Goal: Task Accomplishment & Management: Use online tool/utility

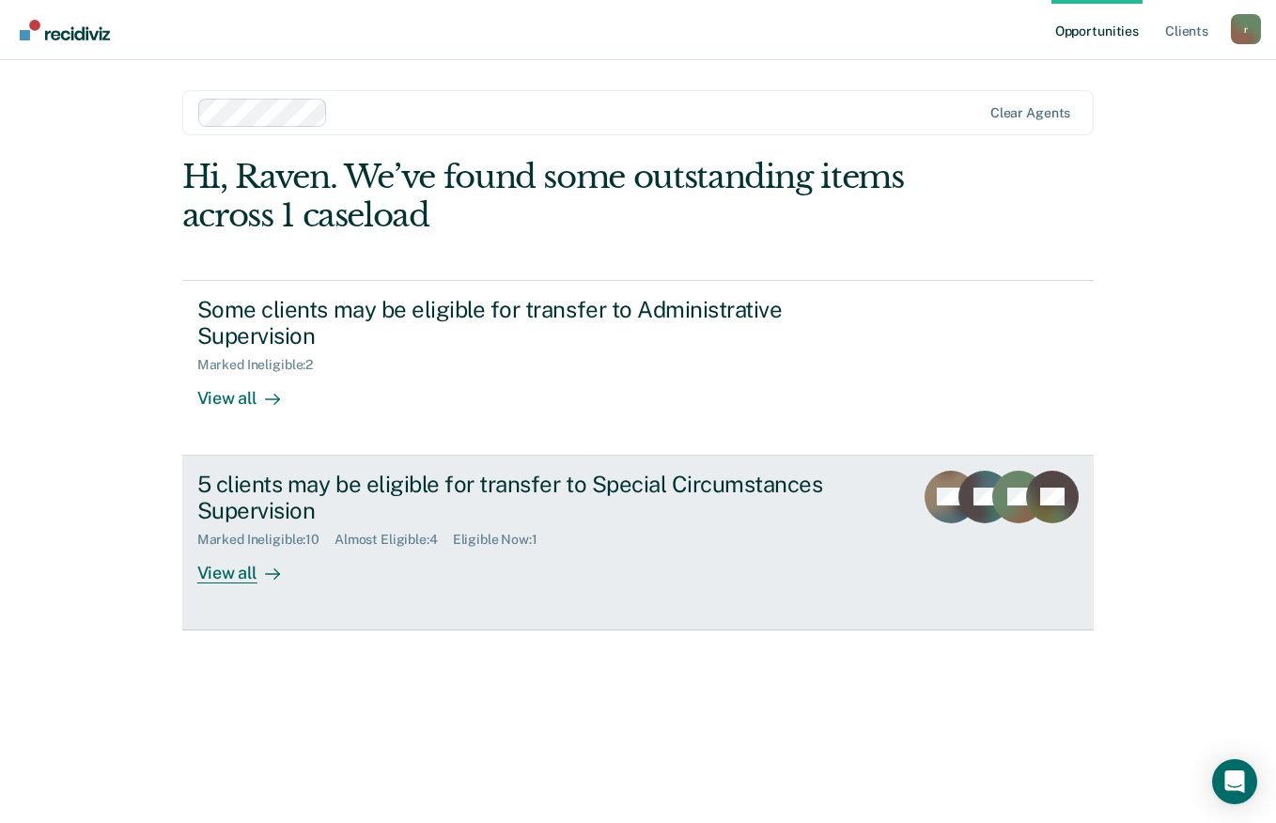
click at [215, 577] on div "View all" at bounding box center [249, 566] width 105 height 37
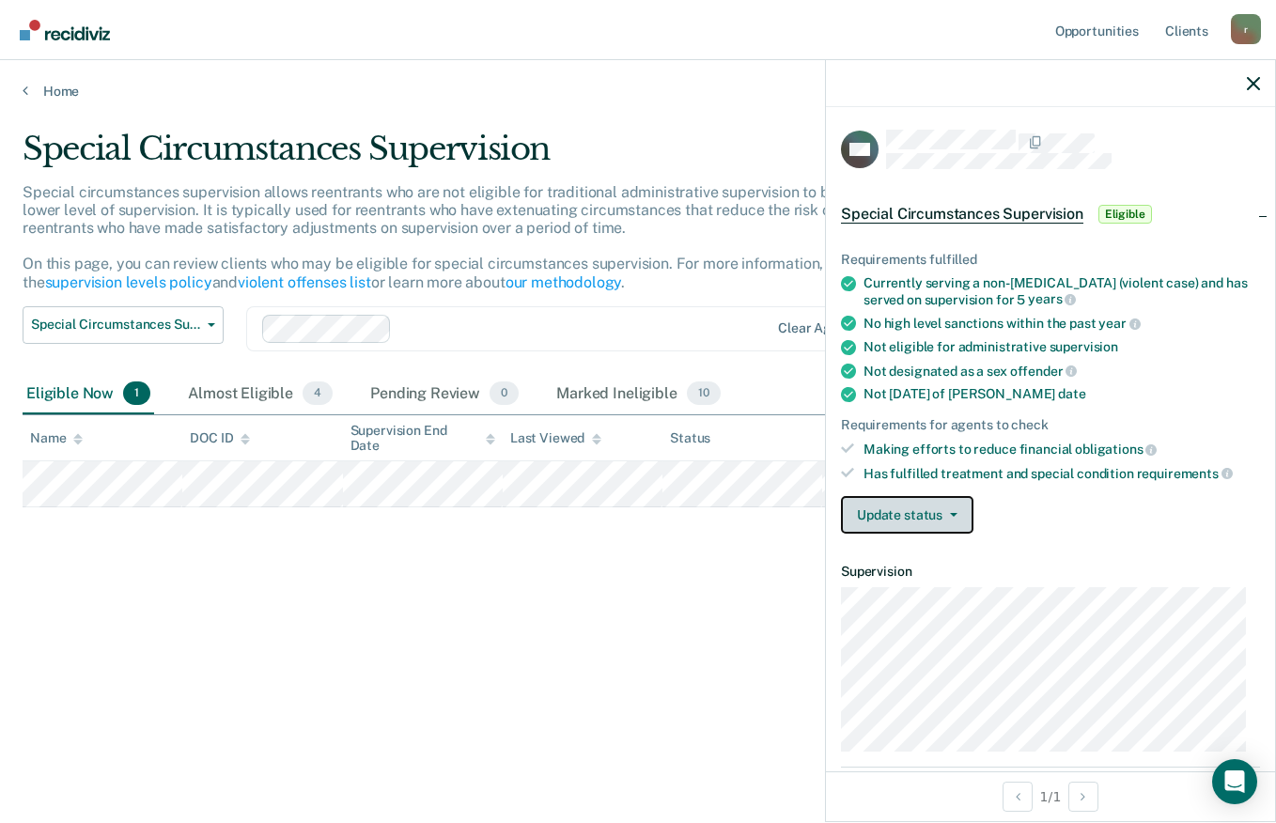
click at [947, 515] on span "button" at bounding box center [950, 515] width 15 height 4
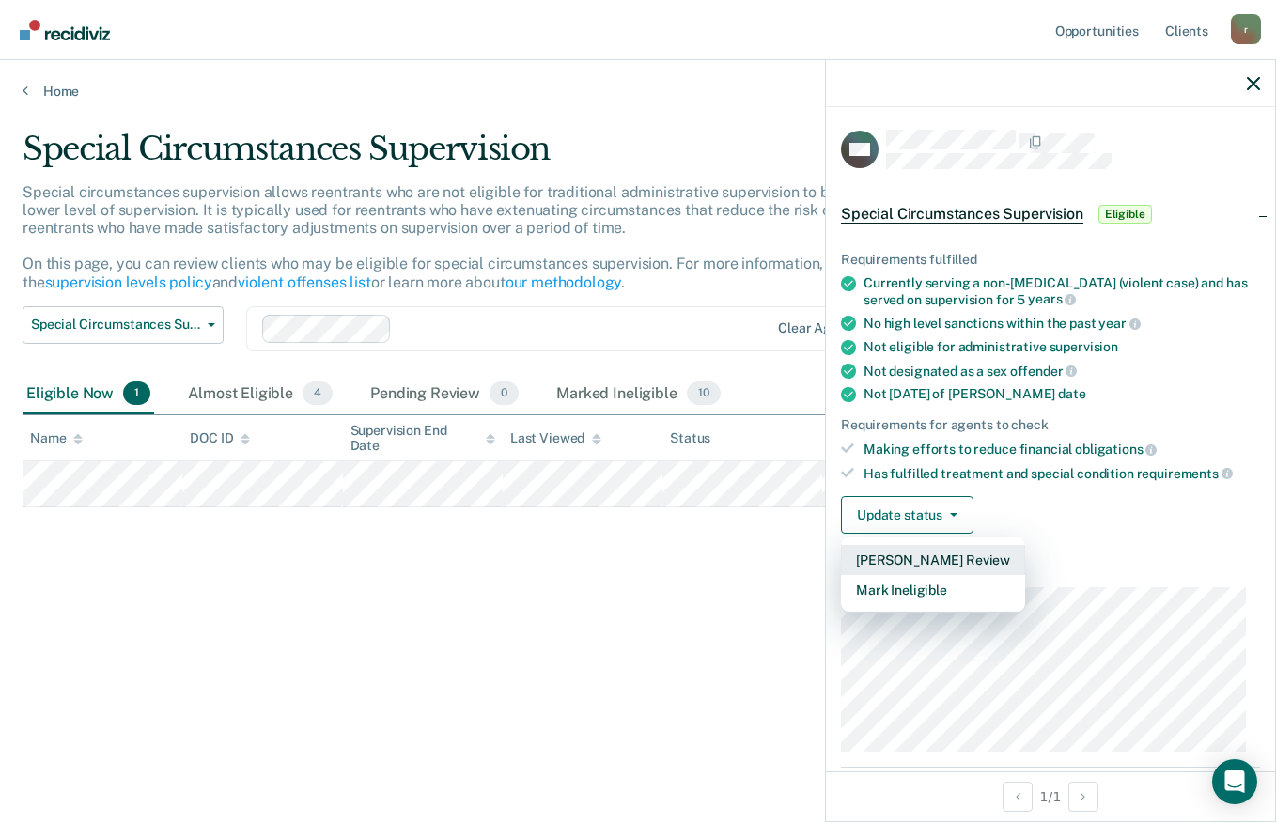
click at [899, 561] on button "[PERSON_NAME] Review" at bounding box center [933, 560] width 184 height 30
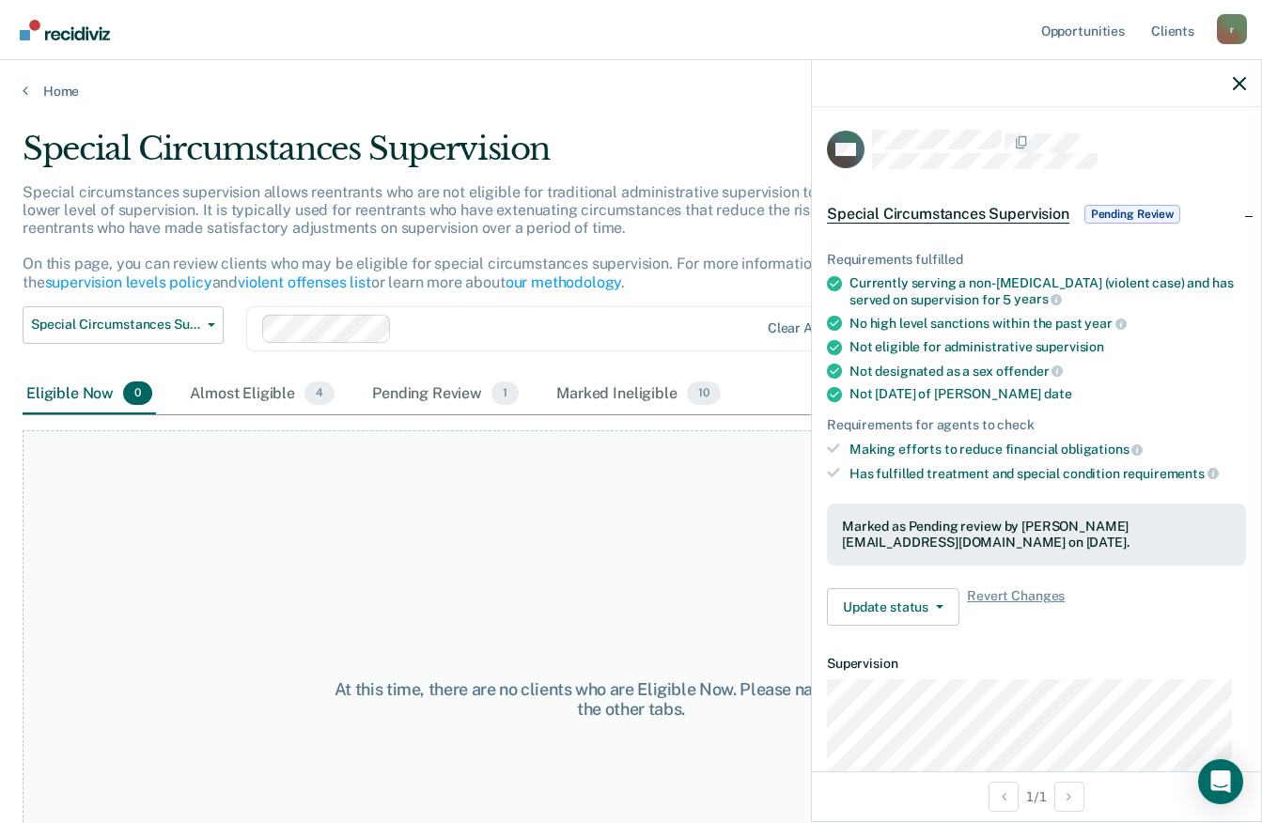
click at [1246, 86] on div at bounding box center [1036, 83] width 449 height 47
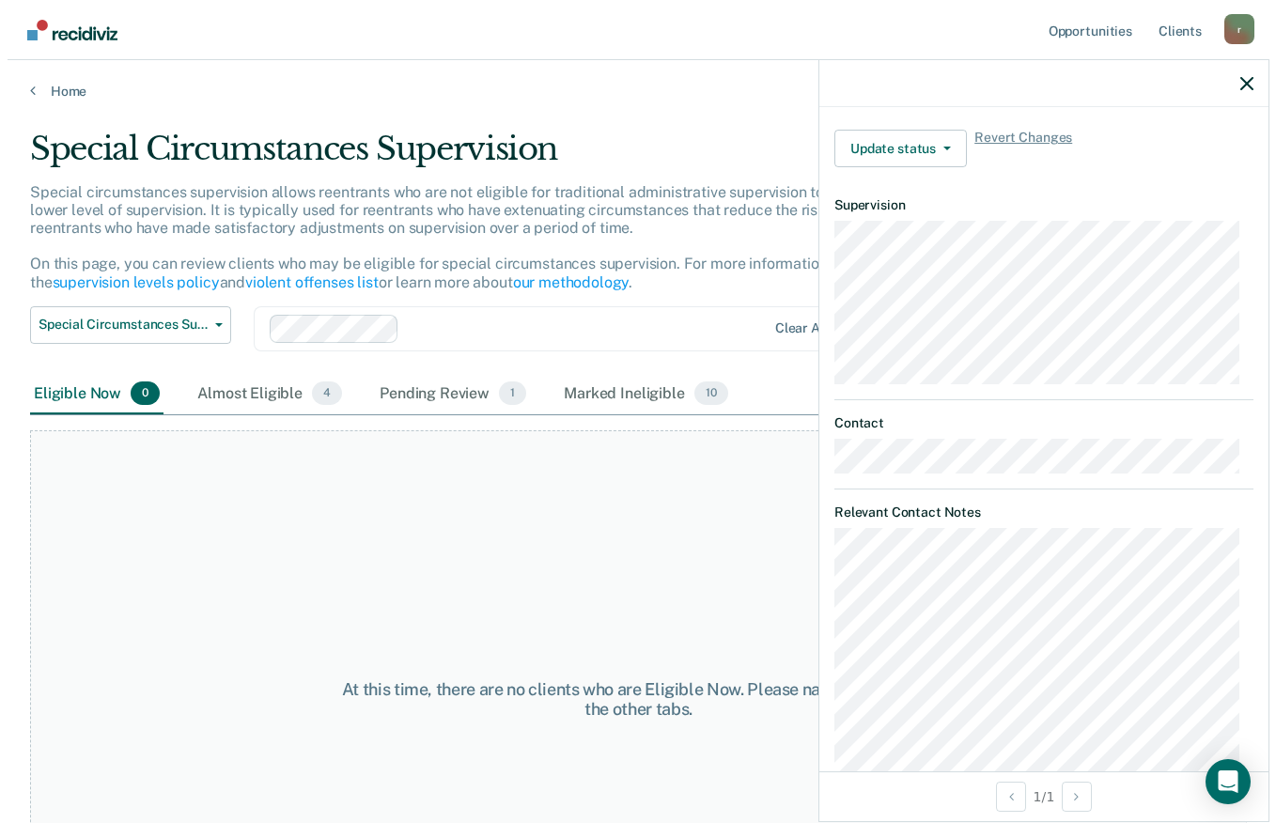
scroll to position [560, 0]
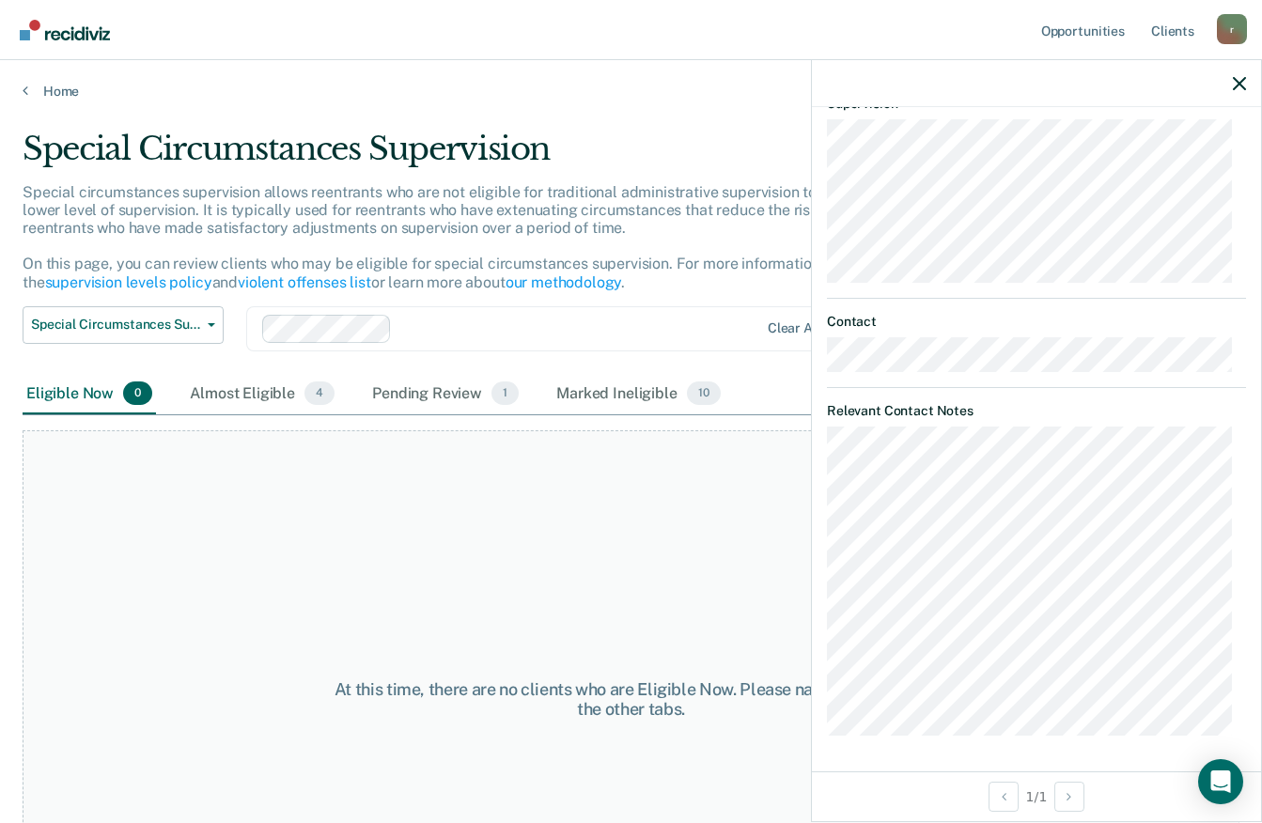
click at [1234, 86] on icon "button" at bounding box center [1239, 83] width 13 height 13
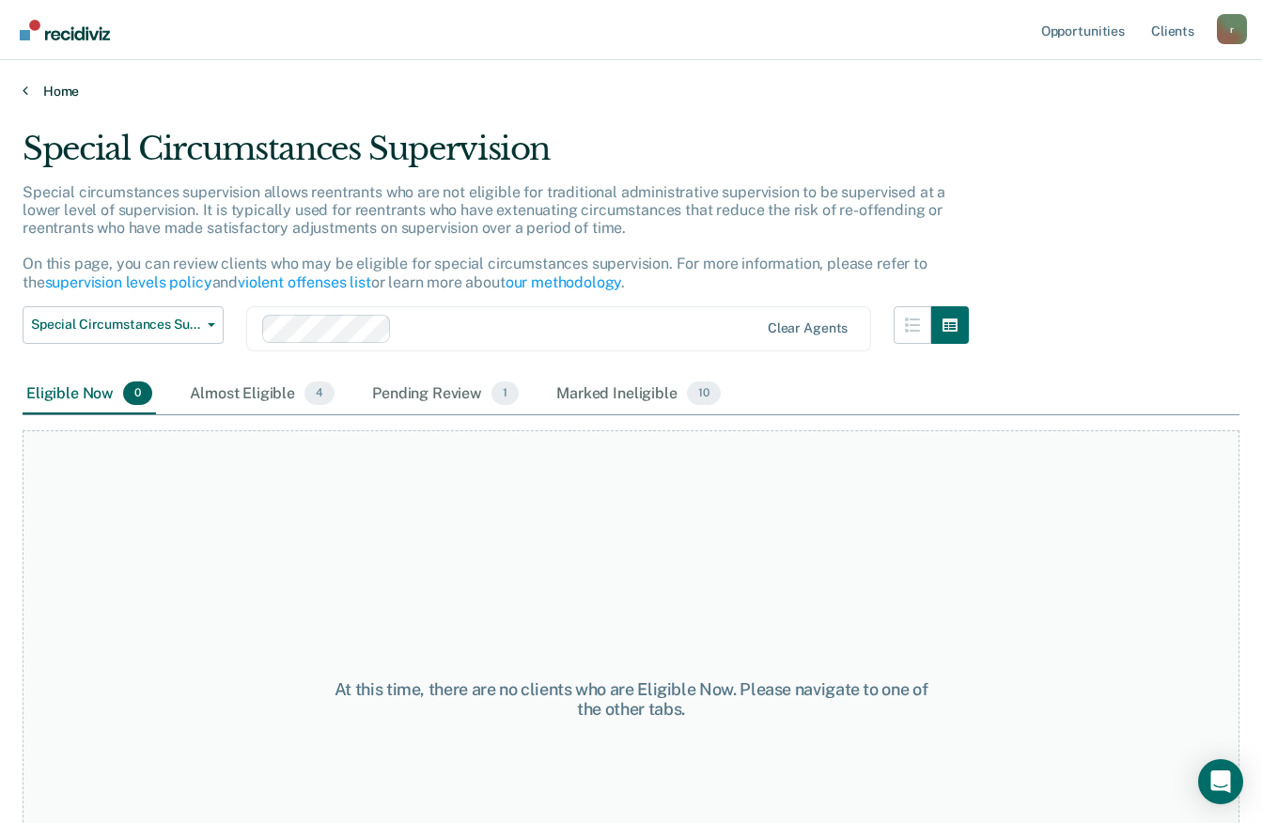
click at [70, 97] on link "Home" at bounding box center [631, 91] width 1217 height 17
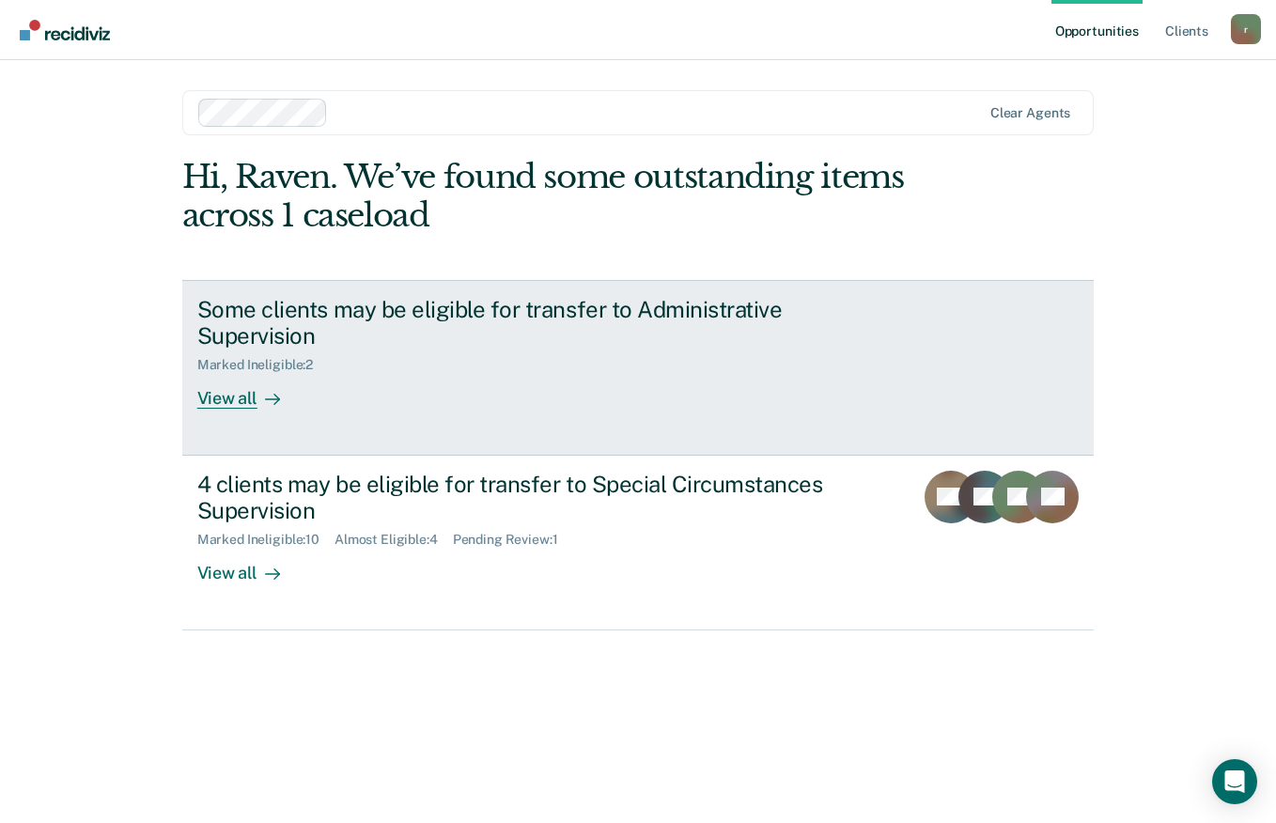
click at [258, 403] on div at bounding box center [269, 399] width 23 height 22
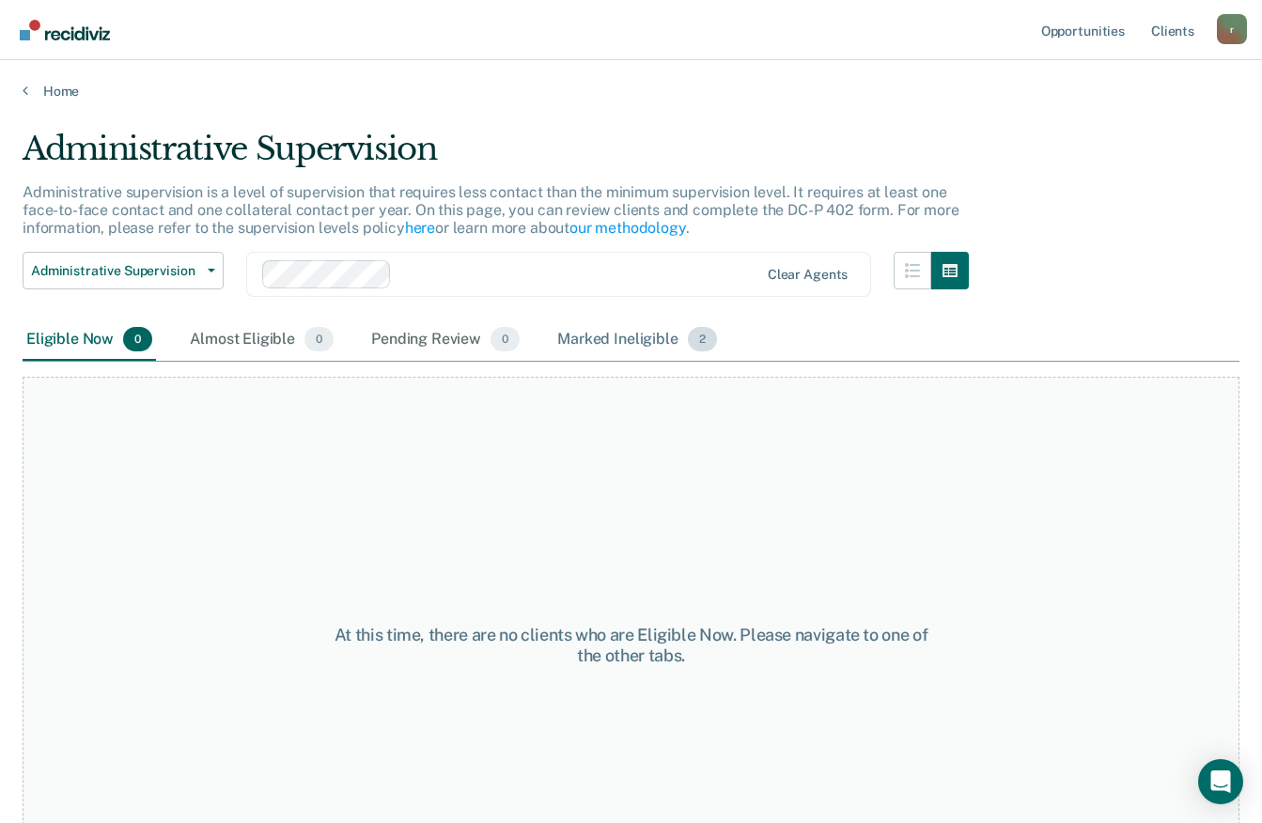
click at [622, 334] on div "Marked Ineligible 2" at bounding box center [637, 340] width 167 height 41
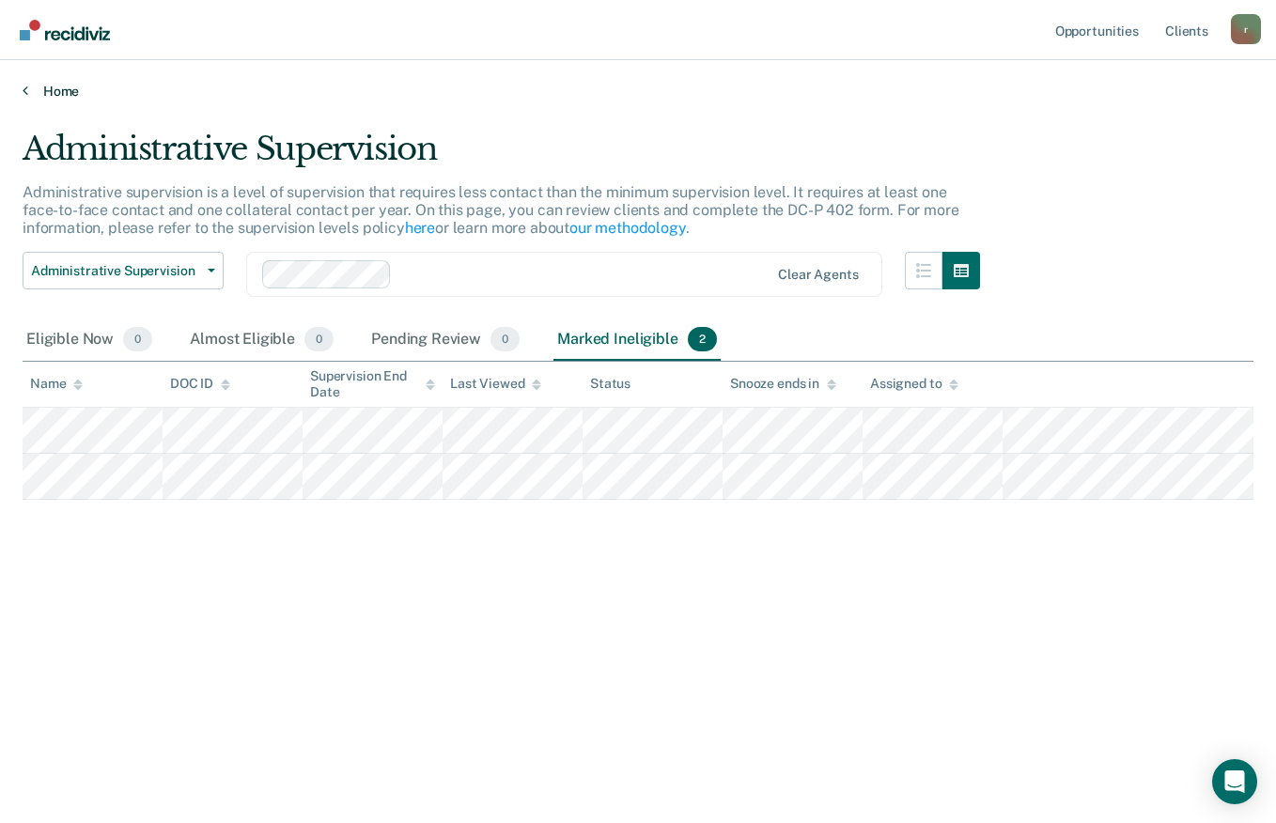
click at [49, 96] on link "Home" at bounding box center [638, 91] width 1231 height 17
